Goal: Task Accomplishment & Management: Use online tool/utility

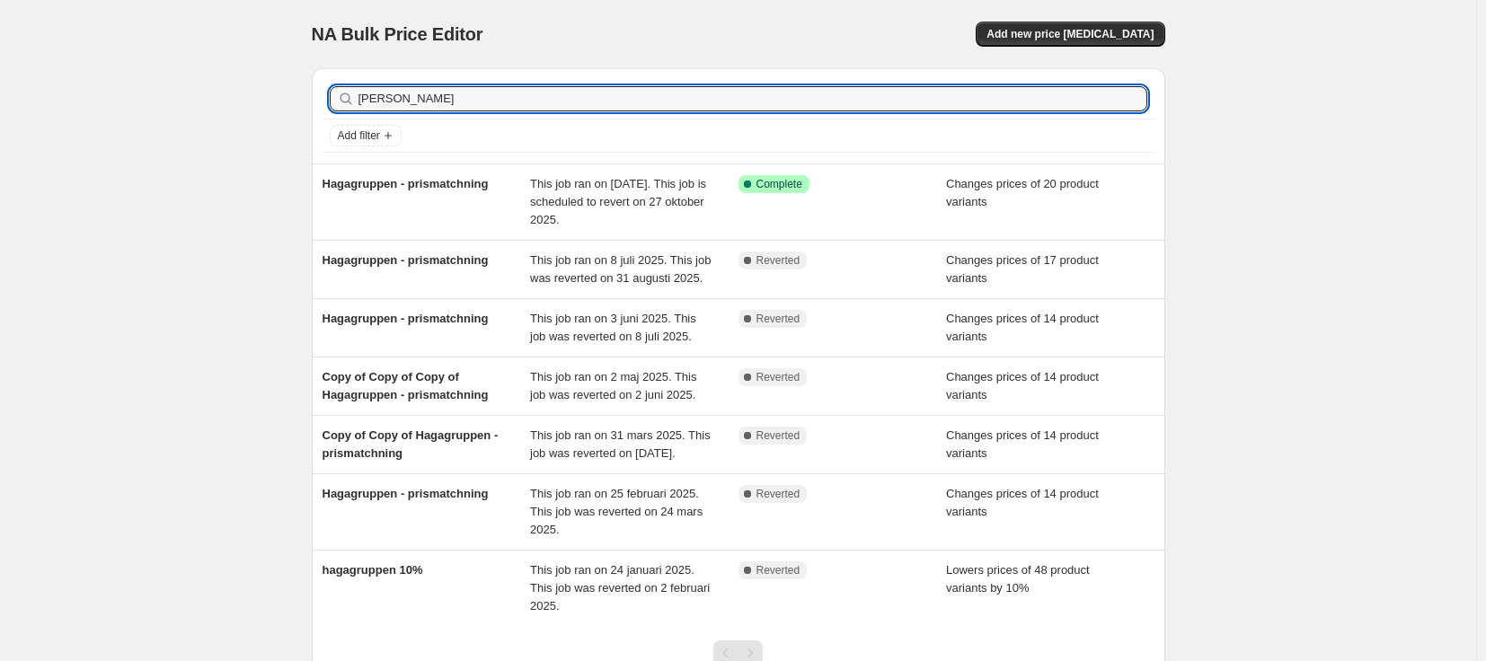
drag, startPoint x: 457, startPoint y: 92, endPoint x: 213, endPoint y: 81, distance: 244.7
click at [213, 81] on div "NA Bulk Price Editor. This page is ready NA Bulk Price Editor Add new price [ME…" at bounding box center [738, 402] width 1477 height 804
type input "nord"
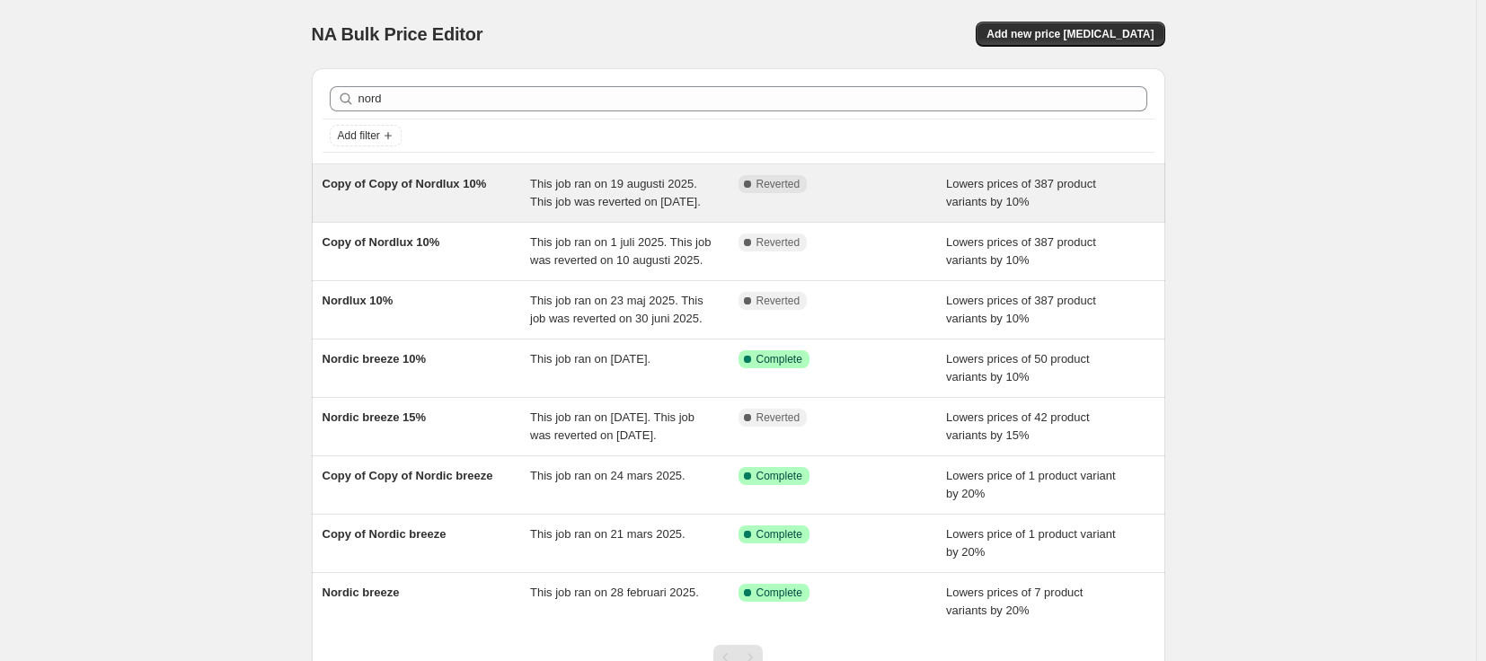
click at [562, 202] on span "This job ran on 19 augusti 2025. This job was reverted on [DATE]." at bounding box center [615, 192] width 171 height 31
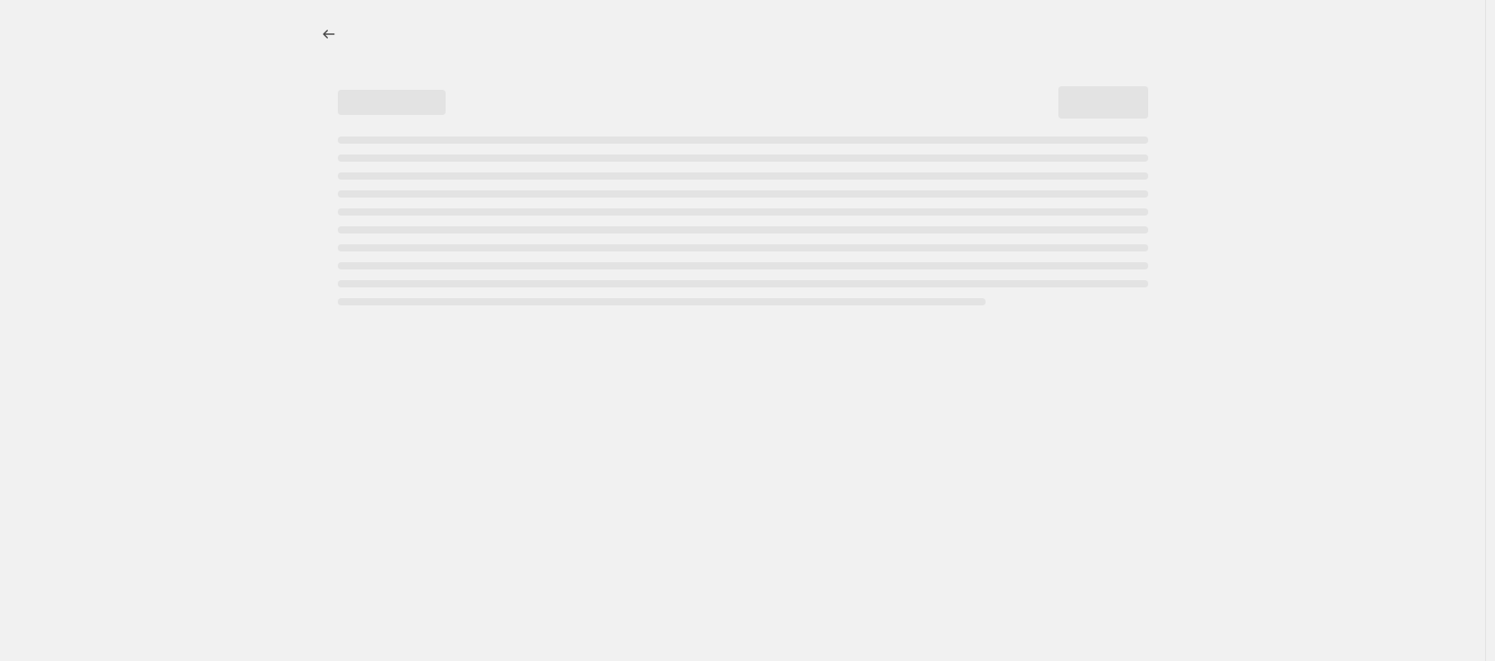
select select "percentage"
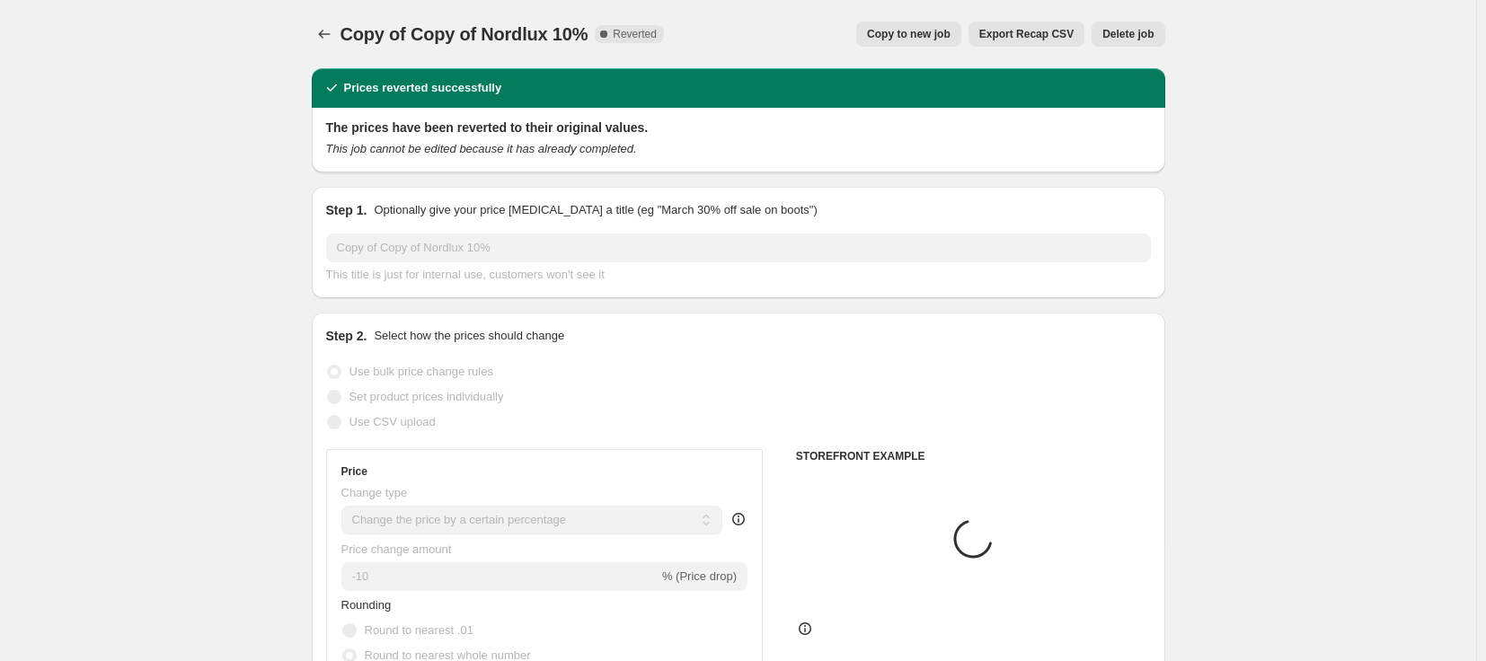
select select "vendor"
select select "tag"
click at [918, 43] on button "Copy to new job" at bounding box center [908, 34] width 105 height 25
select select "percentage"
select select "vendor"
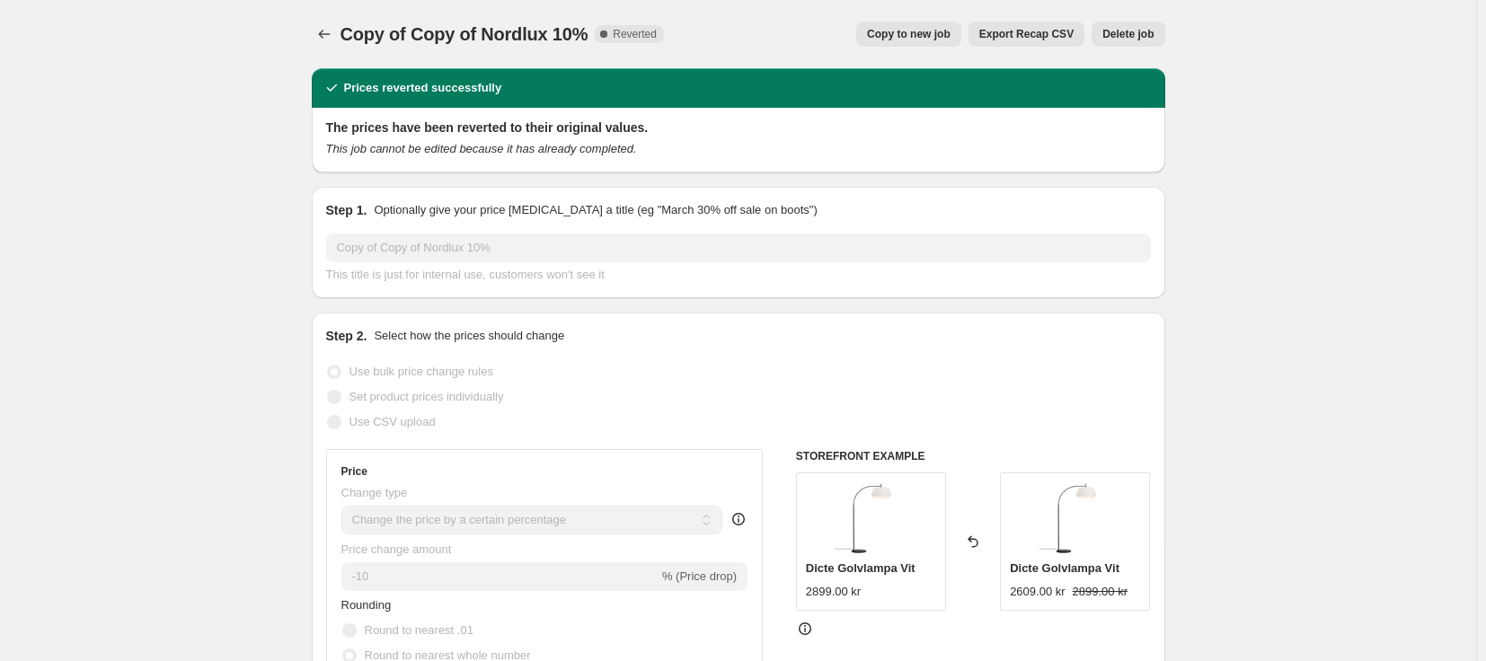
select select "tag"
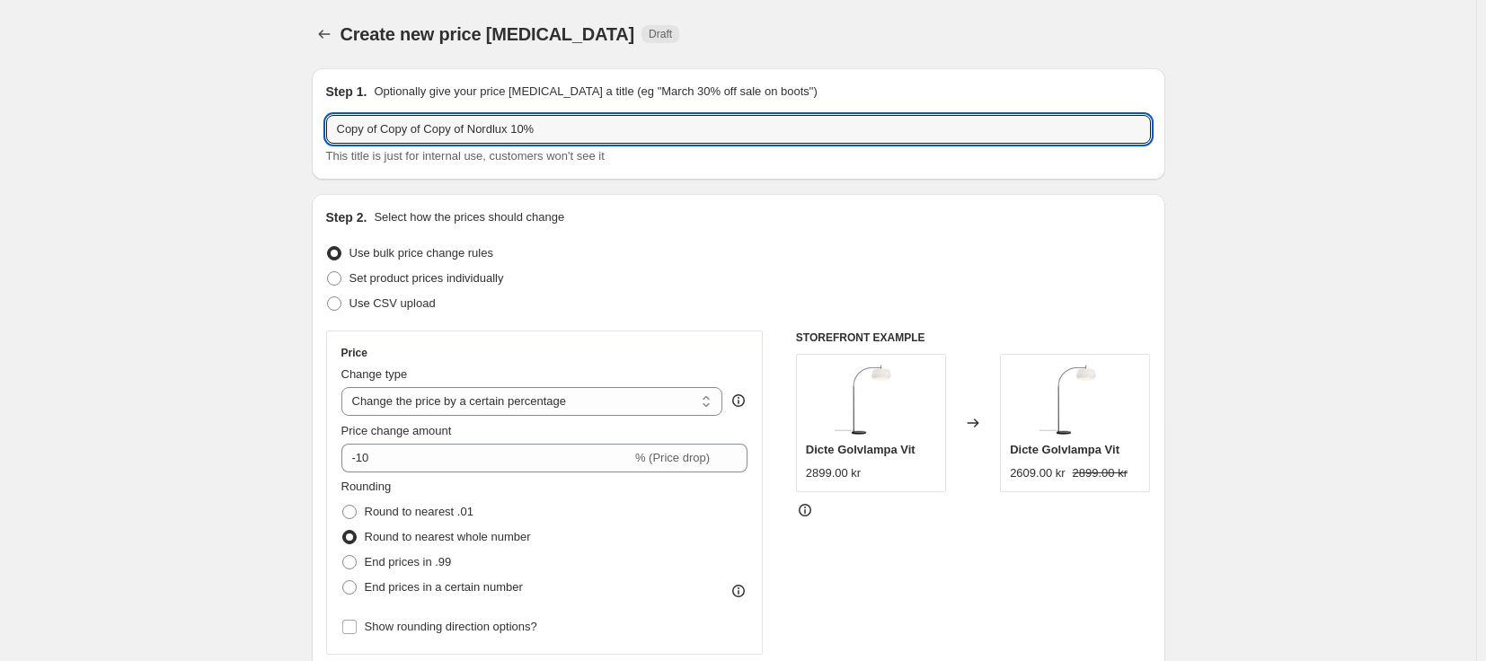
drag, startPoint x: 472, startPoint y: 132, endPoint x: 235, endPoint y: 140, distance: 237.4
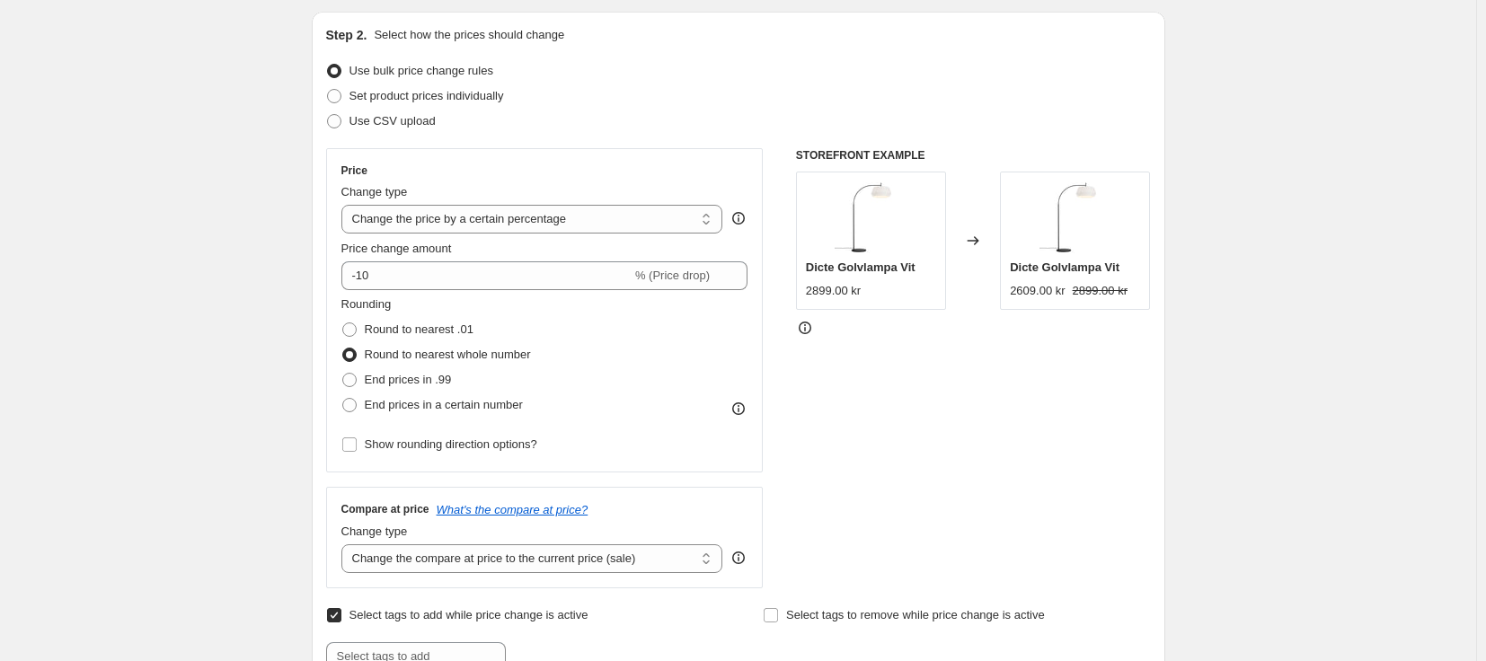
scroll to position [449, 0]
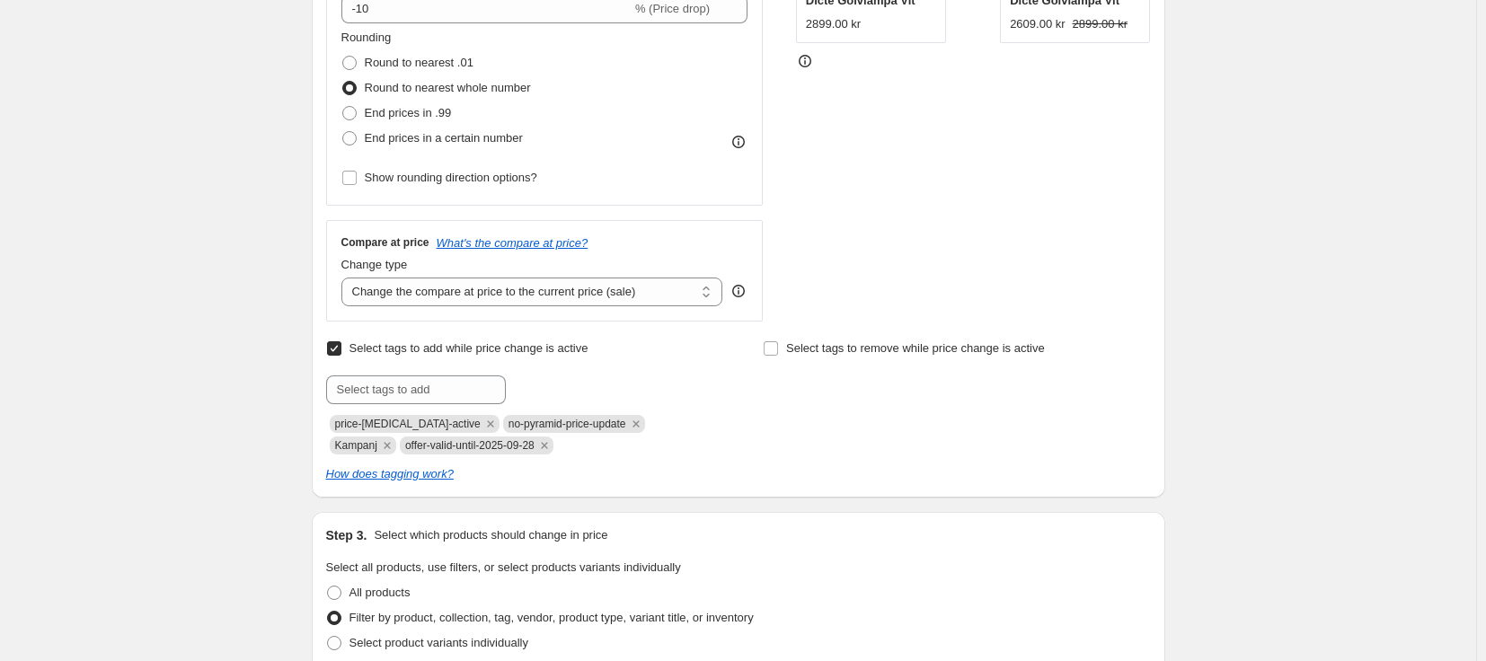
type input "Nordlux 10%"
click at [453, 445] on span "offer-valid-until-2025-09-28" at bounding box center [469, 445] width 129 height 13
copy span "offer-valid-until-2025-09-28"
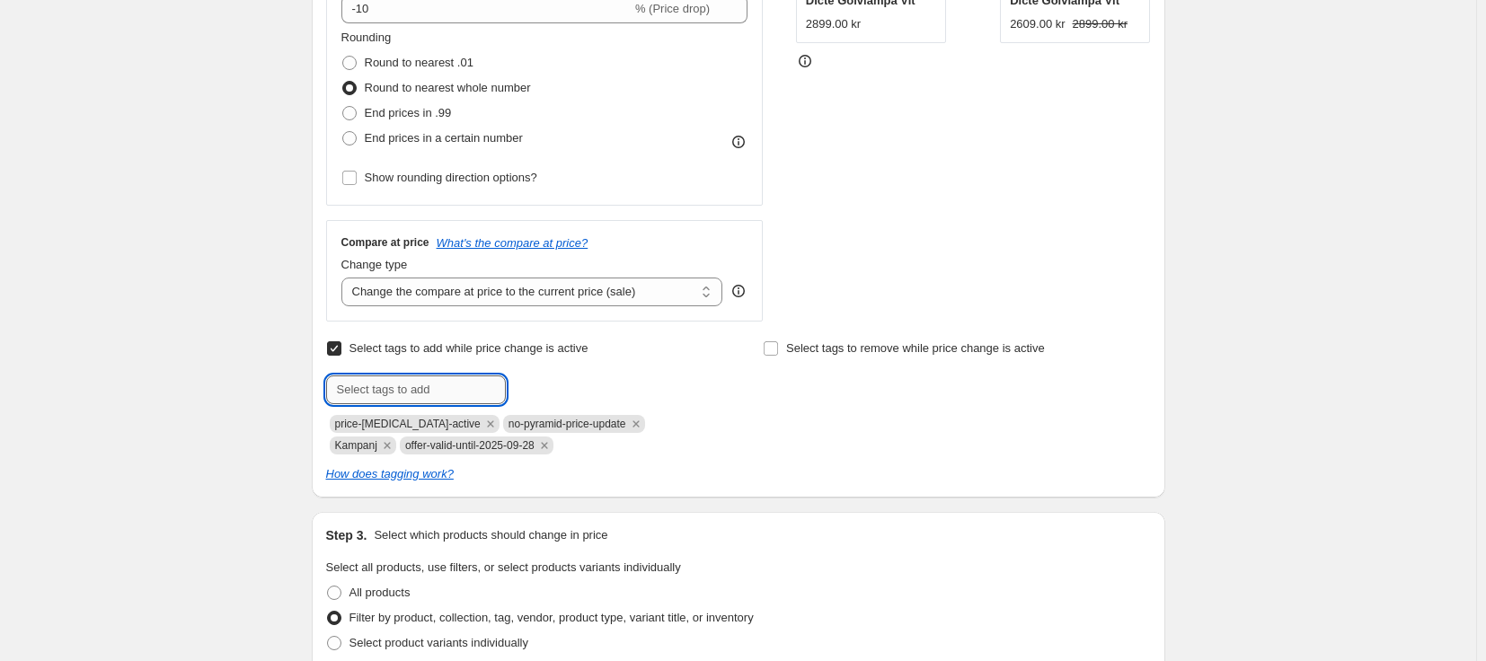
click at [447, 387] on input "text" at bounding box center [416, 390] width 180 height 29
paste input "offer-valid-until-2025-09-28"
drag, startPoint x: 468, startPoint y: 388, endPoint x: 455, endPoint y: 390, distance: 13.6
click at [455, 390] on input "offer-valid-until-2025-09-28" at bounding box center [416, 390] width 180 height 29
click at [497, 388] on input "offer-valid-until-2025-10-28" at bounding box center [416, 390] width 180 height 29
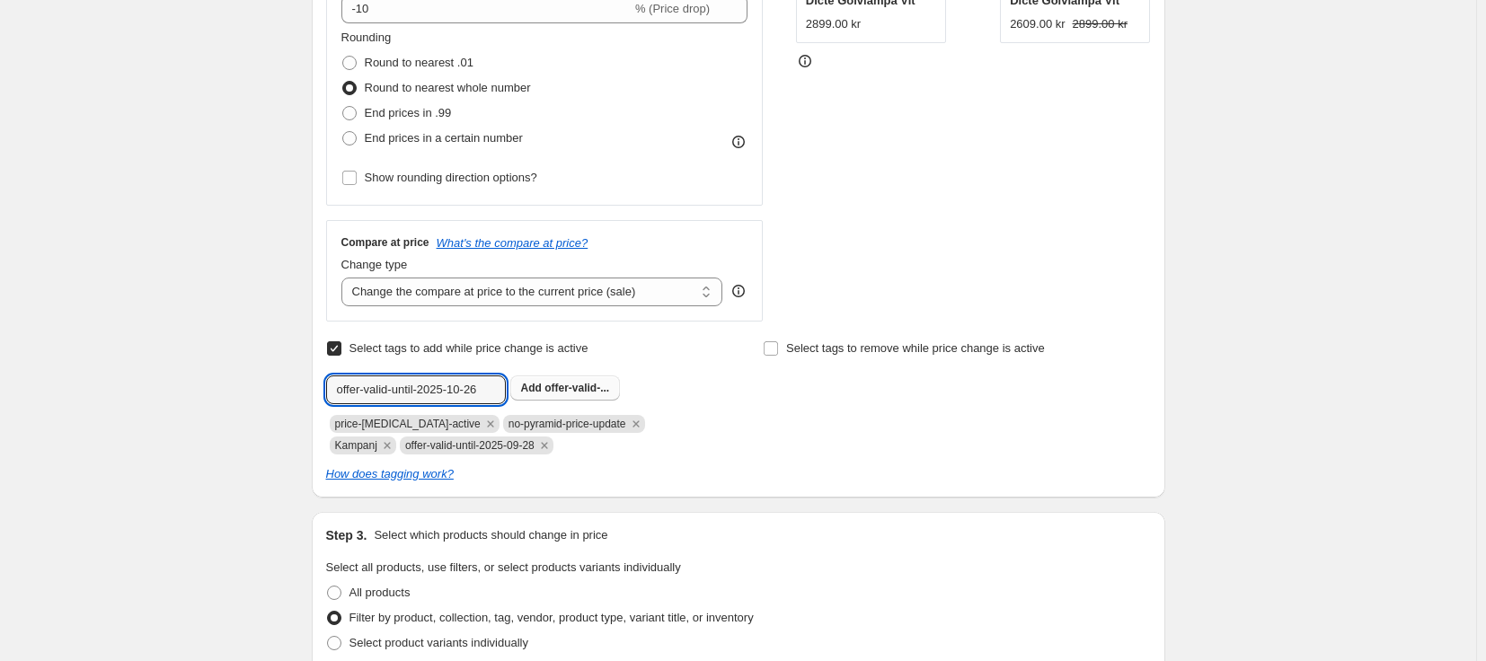
type input "offer-valid-until-2025-10-26"
click at [551, 386] on span "offer-valid-..." at bounding box center [577, 388] width 65 height 13
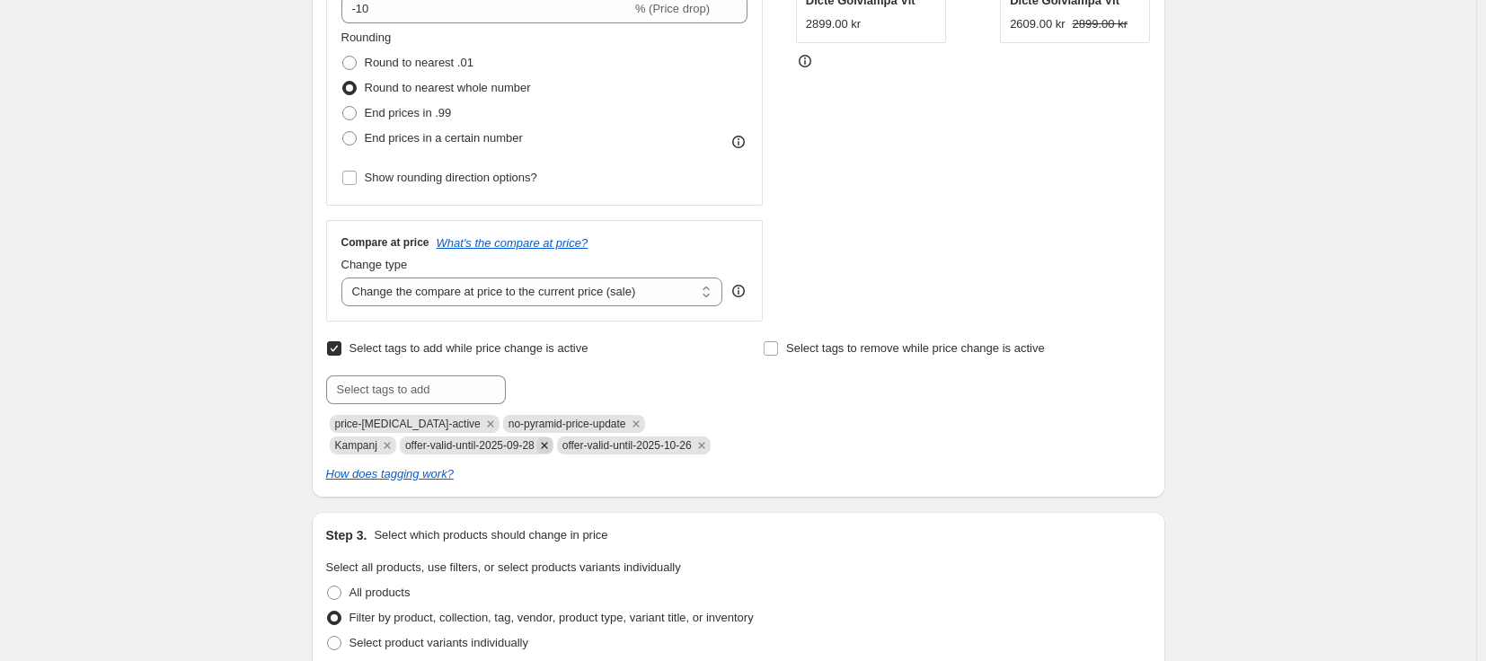
click at [537, 452] on icon "Remove offer-valid-until-2025-09-28" at bounding box center [545, 446] width 16 height 16
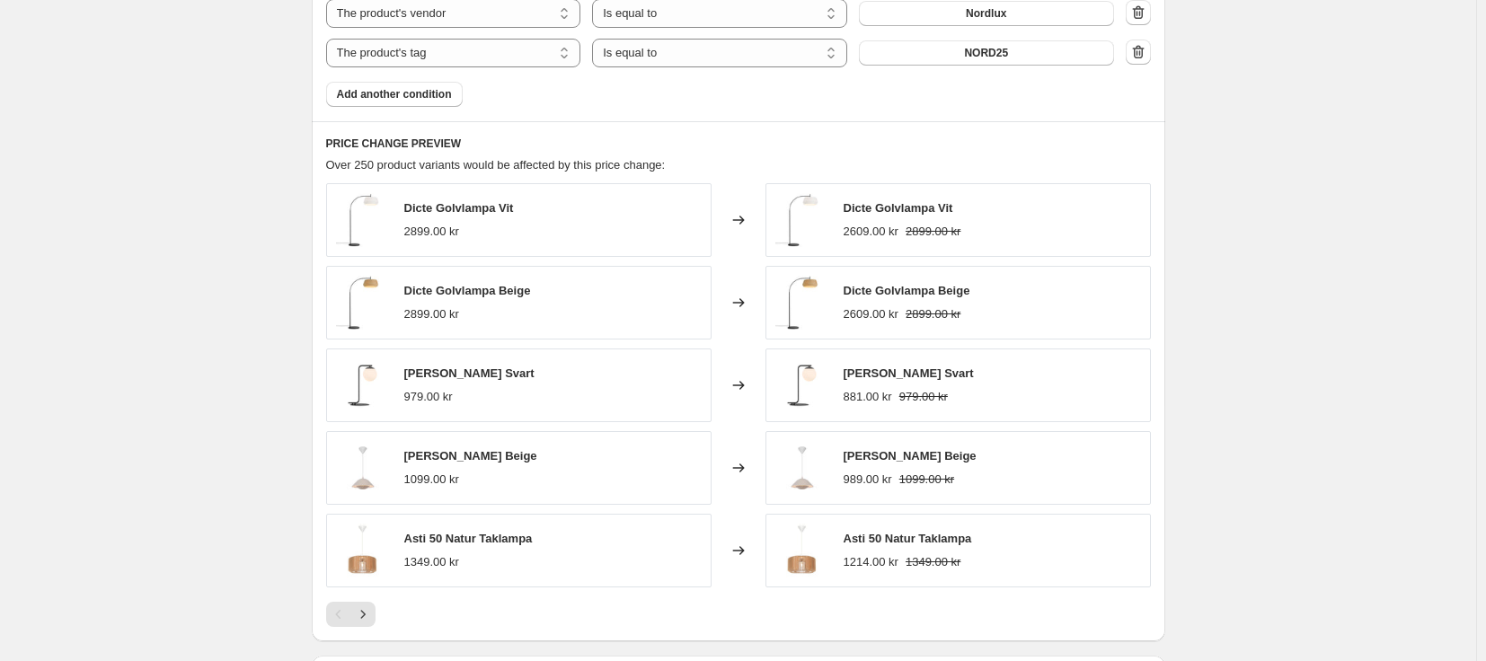
scroll to position [1500, 0]
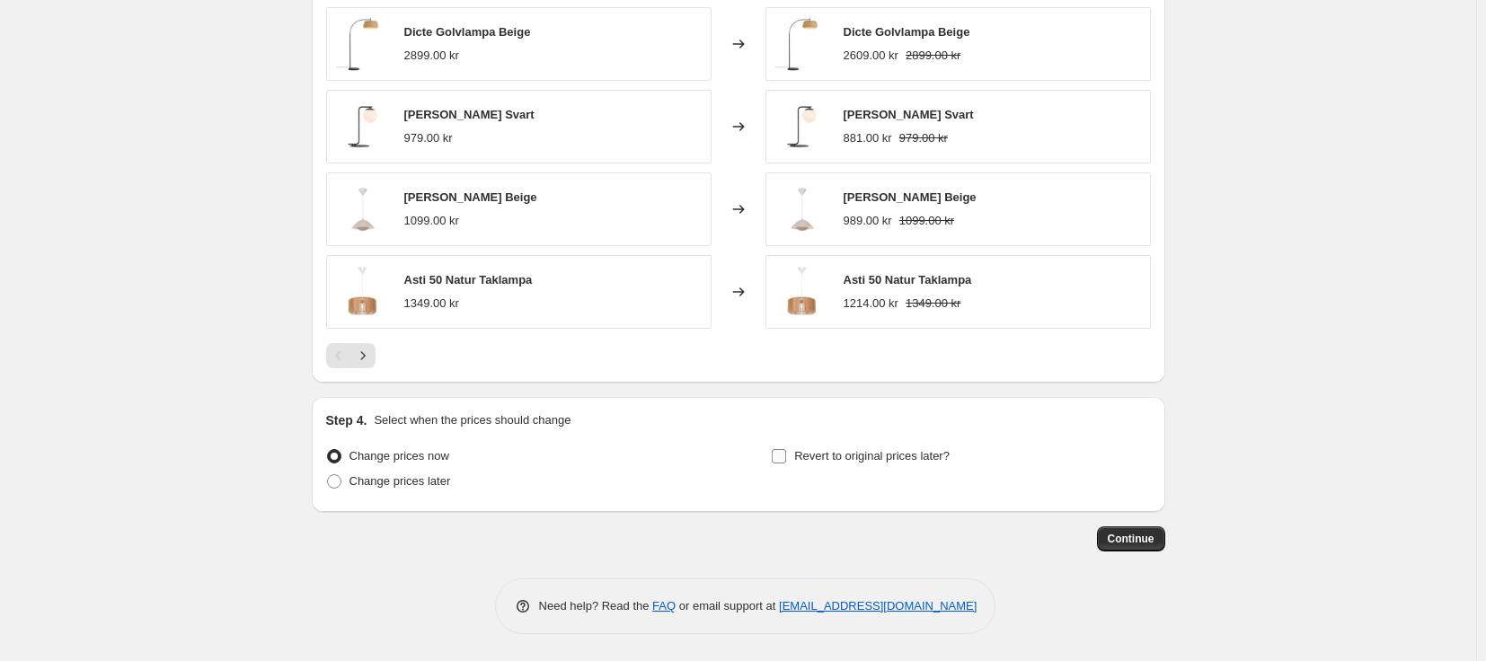
click at [838, 459] on span "Revert to original prices later?" at bounding box center [871, 455] width 155 height 13
click at [786, 459] on input "Revert to original prices later?" at bounding box center [779, 456] width 14 height 14
checkbox input "true"
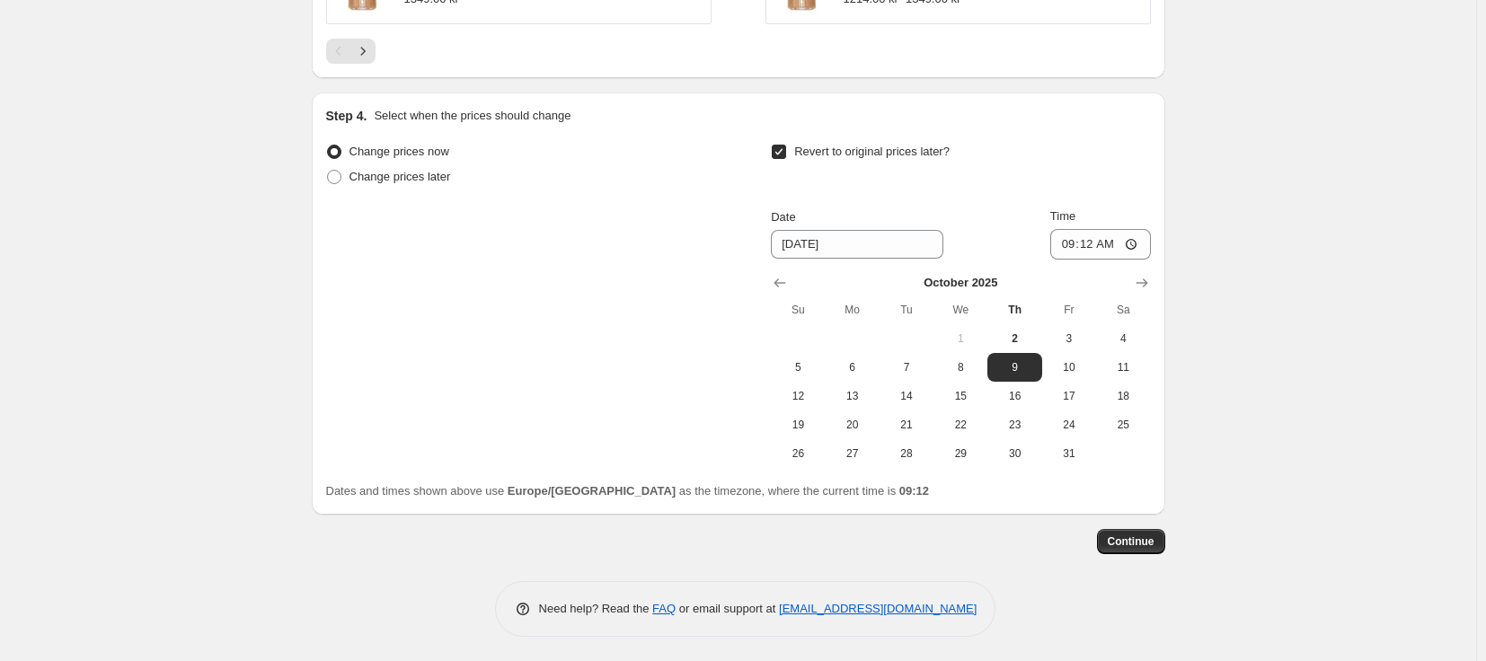
scroll to position [1807, 0]
click at [836, 453] on button "27" at bounding box center [853, 451] width 54 height 29
type input "[DATE]"
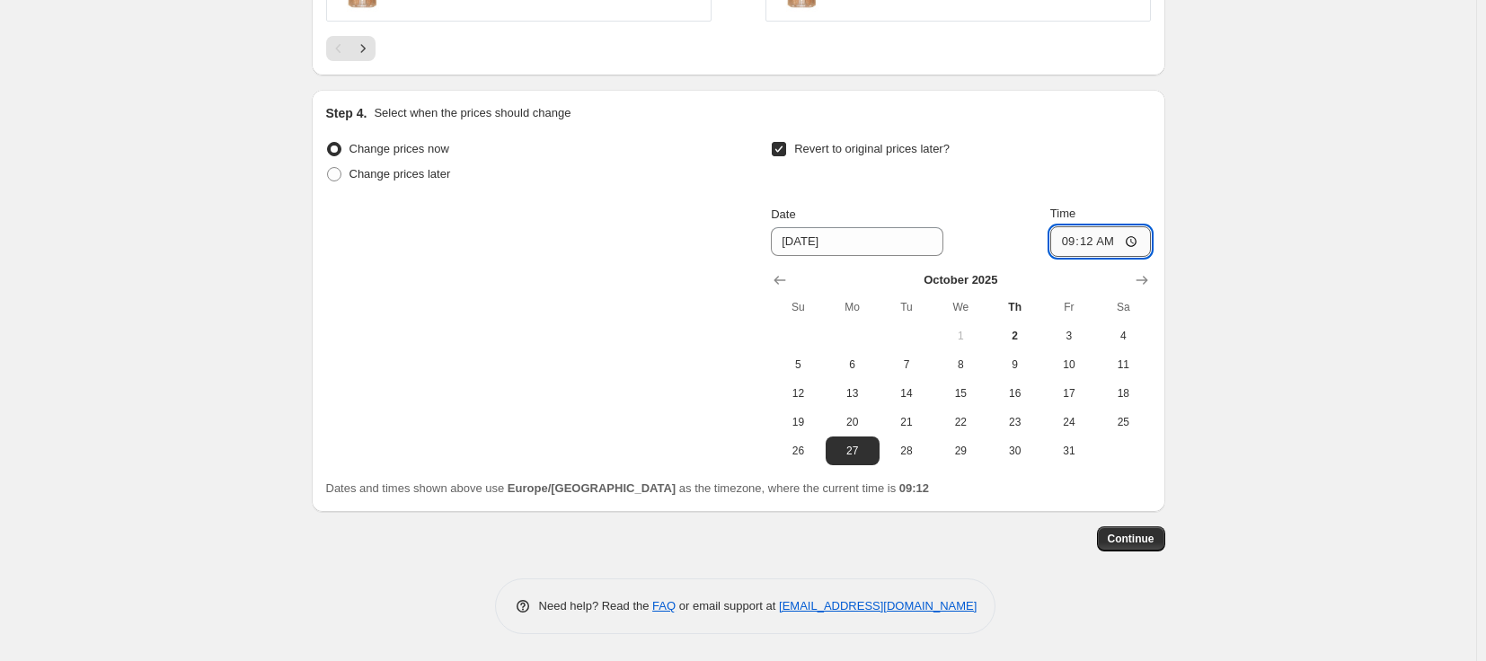
click at [1104, 244] on input "09:12" at bounding box center [1101, 241] width 101 height 31
type input "16:00"
click at [1133, 537] on span "Continue" at bounding box center [1131, 539] width 47 height 14
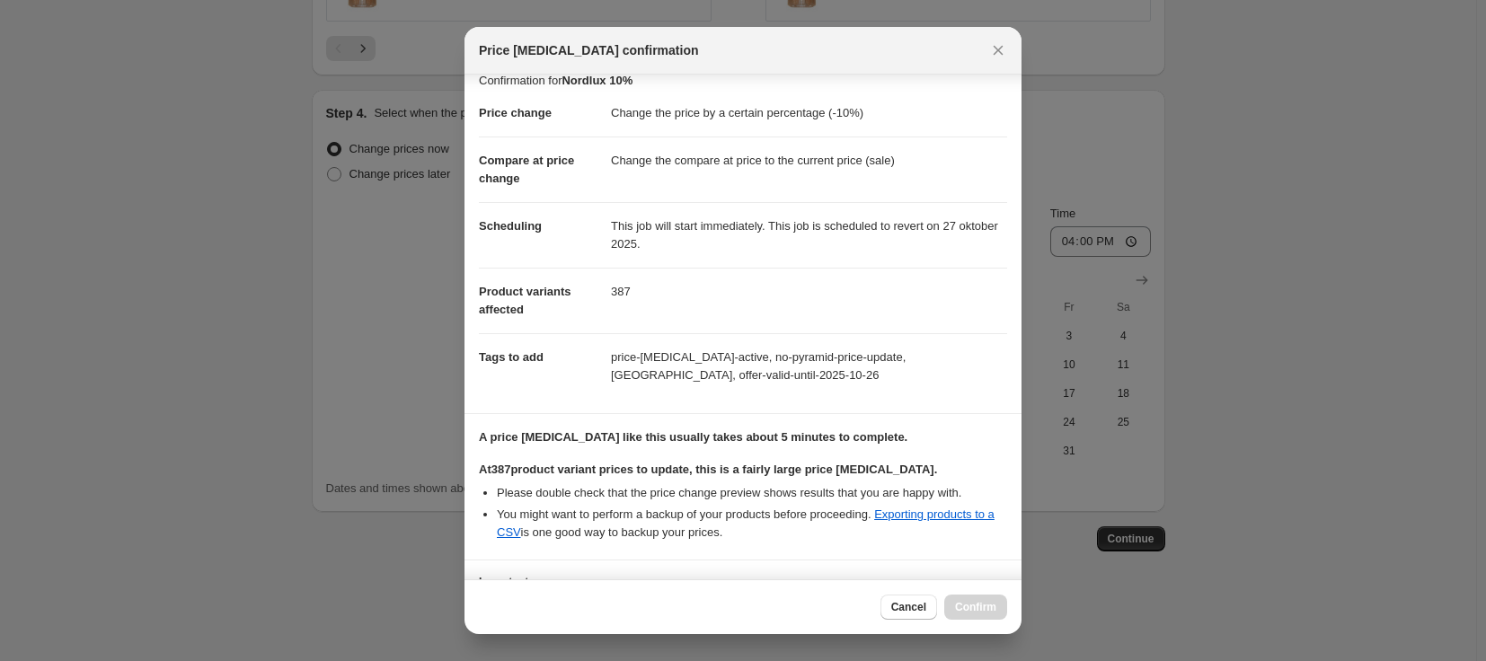
scroll to position [167, 0]
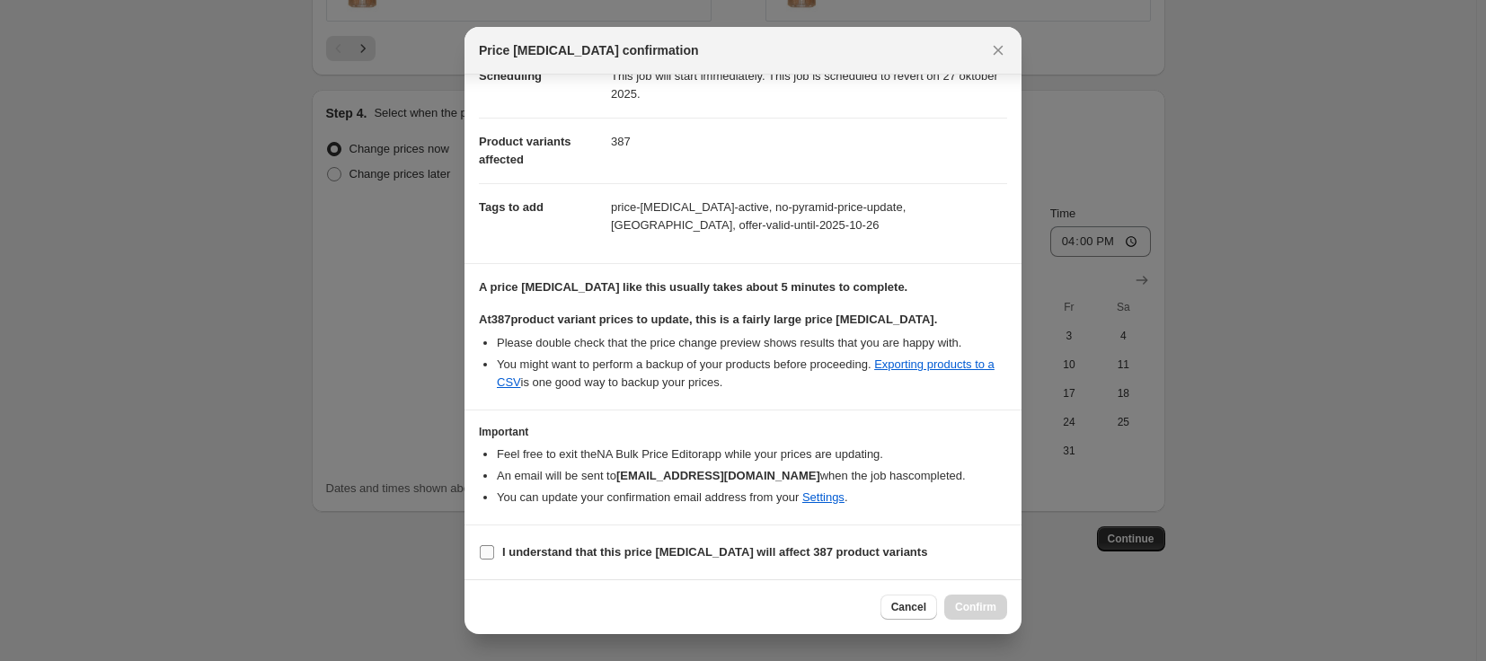
click at [652, 546] on b "I understand that this price [MEDICAL_DATA] will affect 387 product variants" at bounding box center [714, 551] width 425 height 13
click at [494, 546] on input "I understand that this price [MEDICAL_DATA] will affect 387 product variants" at bounding box center [487, 552] width 14 height 14
checkbox input "true"
click at [970, 611] on span "Confirm" at bounding box center [975, 607] width 41 height 14
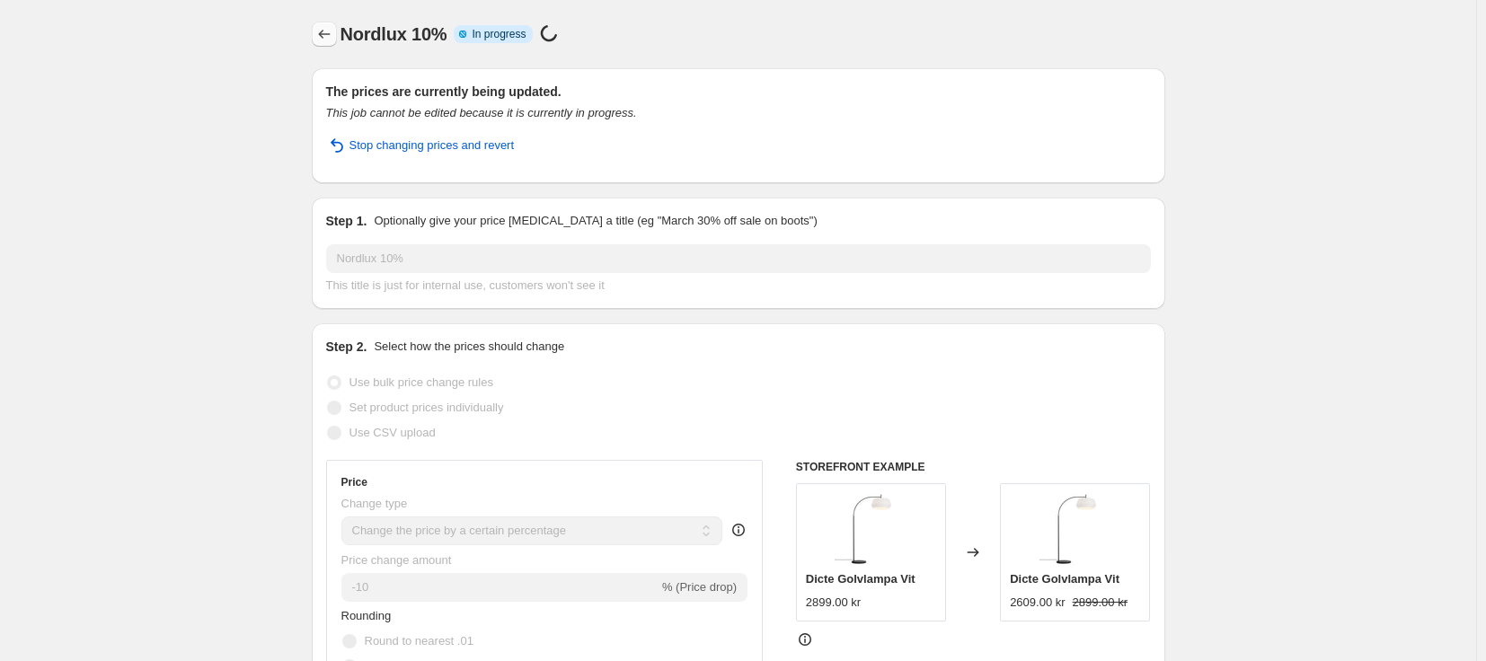
click at [326, 40] on icon "Price change jobs" at bounding box center [324, 34] width 18 height 18
